Goal: Browse casually

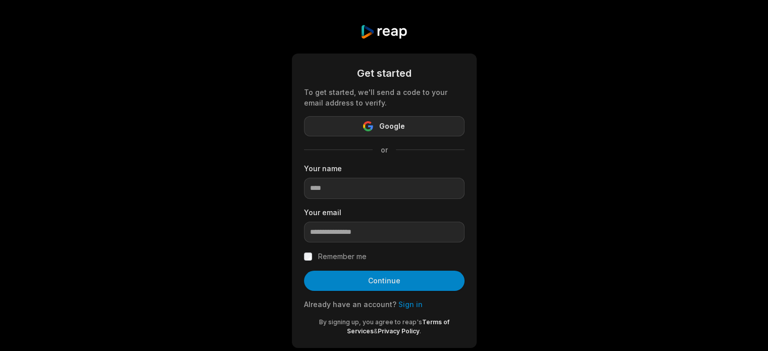
click at [418, 127] on button "Google" at bounding box center [384, 126] width 161 height 20
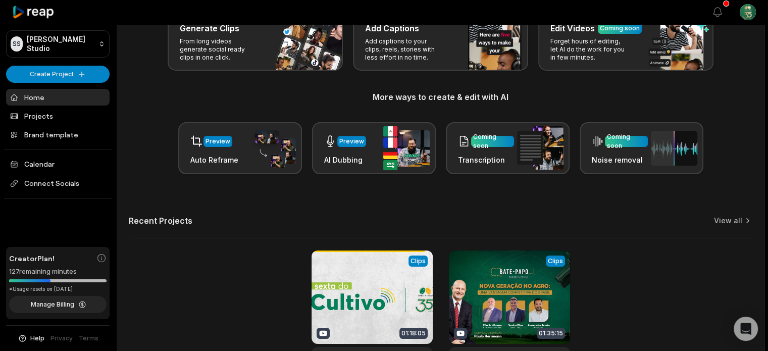
scroll to position [152, 0]
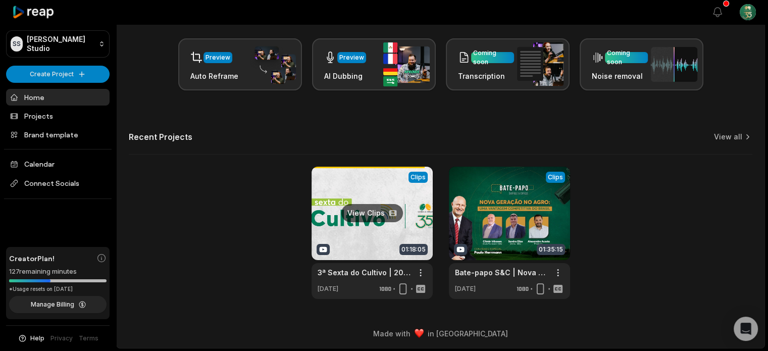
click at [376, 216] on link at bounding box center [371, 233] width 121 height 132
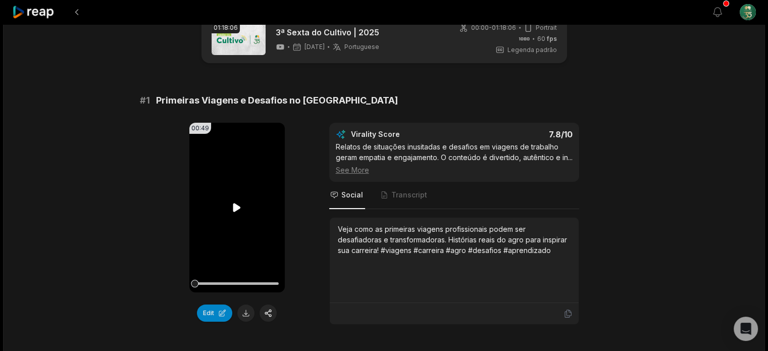
scroll to position [50, 0]
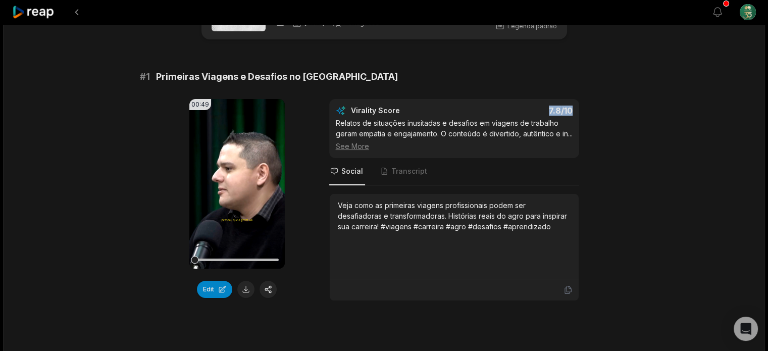
drag, startPoint x: 546, startPoint y: 109, endPoint x: 597, endPoint y: 109, distance: 50.5
click at [593, 109] on div "00:49 Your browser does not support mp4 format. Edit Virality Score 7.8 /10 Rel…" at bounding box center [384, 200] width 489 height 202
click at [597, 109] on div "00:49 Your browser does not support mp4 format. Edit Virality Score 7.8 /10 Rel…" at bounding box center [384, 200] width 489 height 202
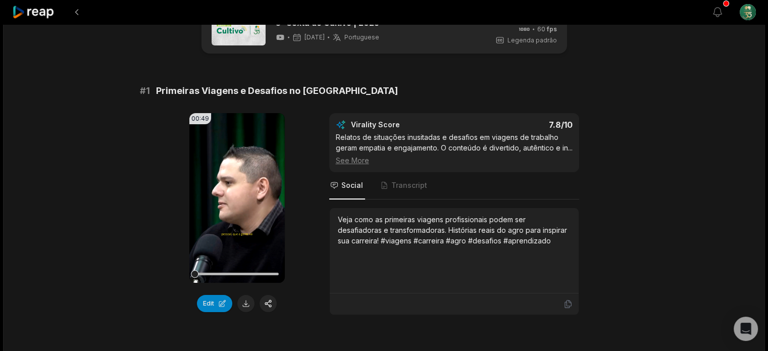
scroll to position [0, 0]
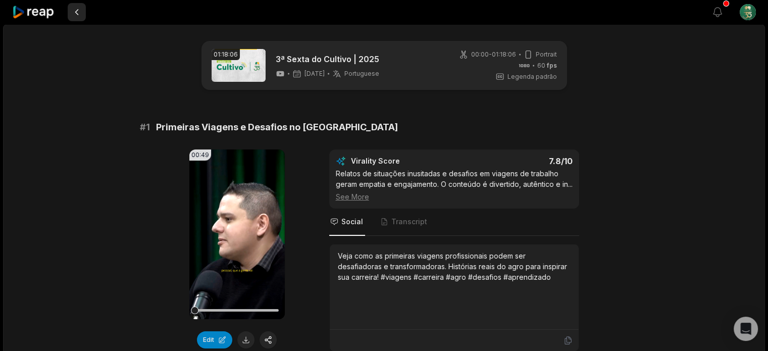
click at [81, 12] on button at bounding box center [77, 12] width 18 height 18
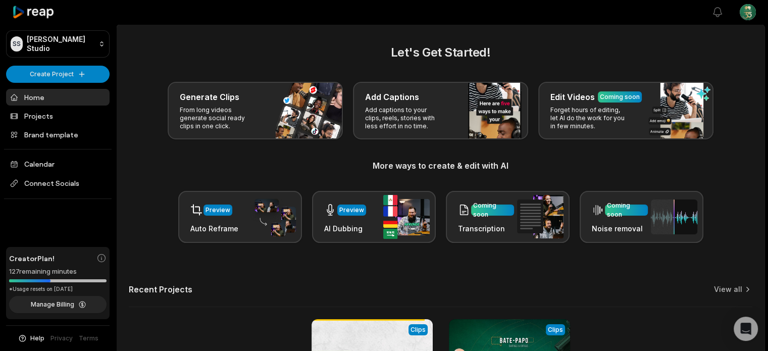
scroll to position [152, 0]
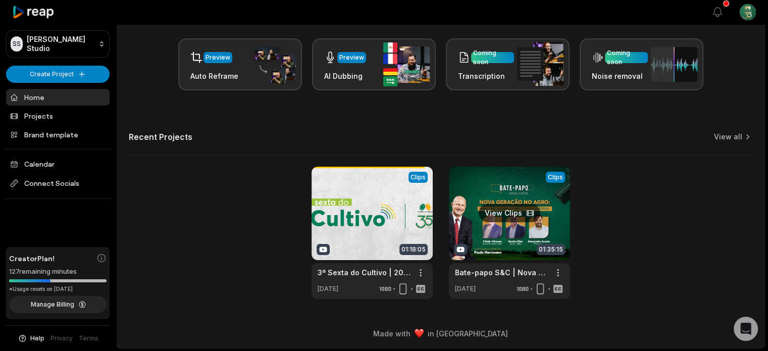
click at [506, 209] on link at bounding box center [509, 233] width 121 height 132
